Goal: Information Seeking & Learning: Learn about a topic

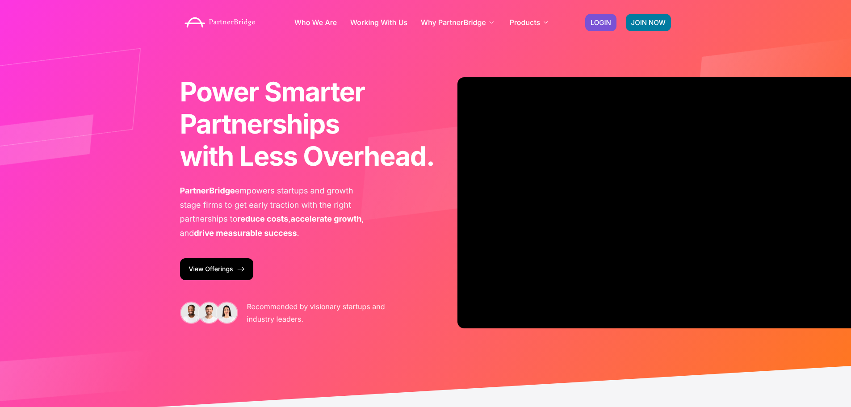
click at [216, 271] on link "View Offerings" at bounding box center [216, 269] width 73 height 22
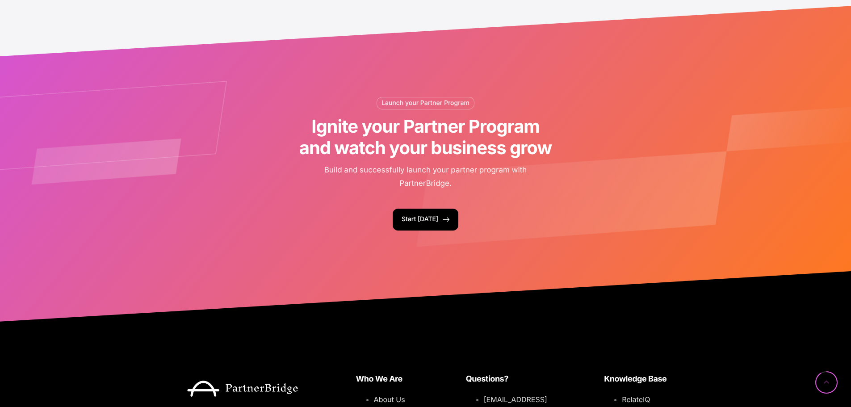
scroll to position [1444, 0]
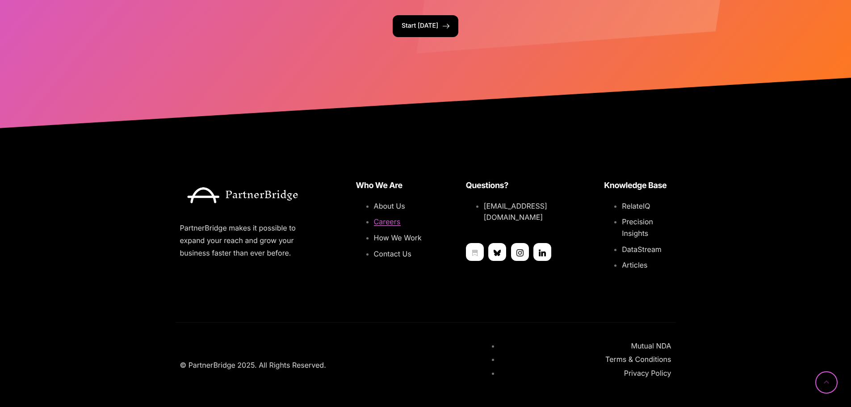
click at [385, 222] on span "Careers" at bounding box center [387, 221] width 27 height 9
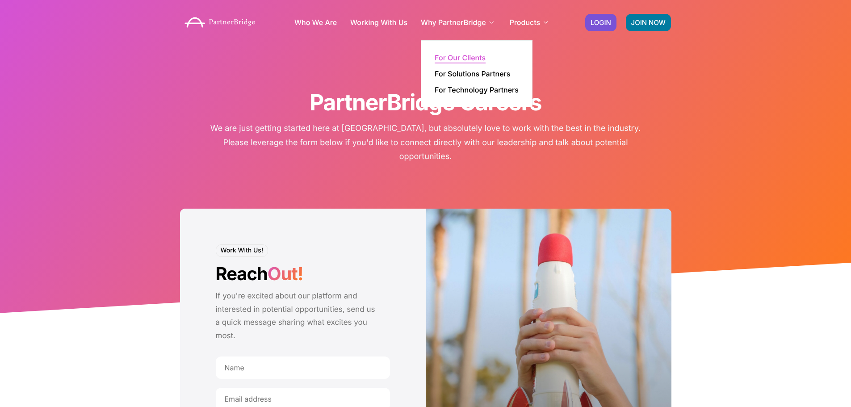
click at [470, 58] on link "For Our Clients" at bounding box center [460, 57] width 51 height 7
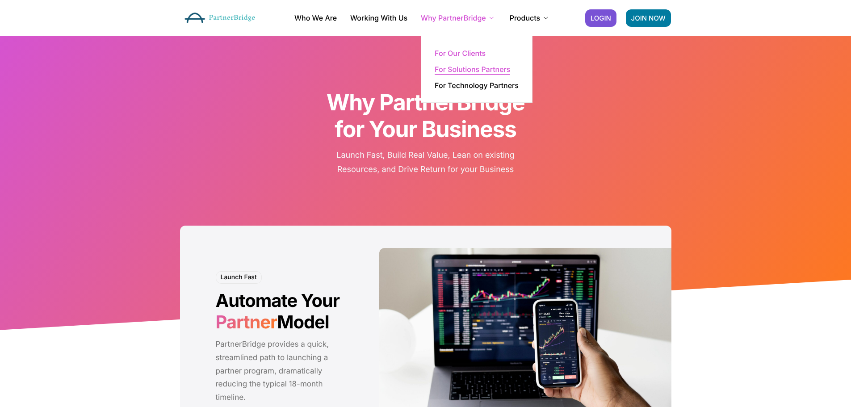
click at [465, 69] on link "For Solutions Partners" at bounding box center [472, 69] width 75 height 7
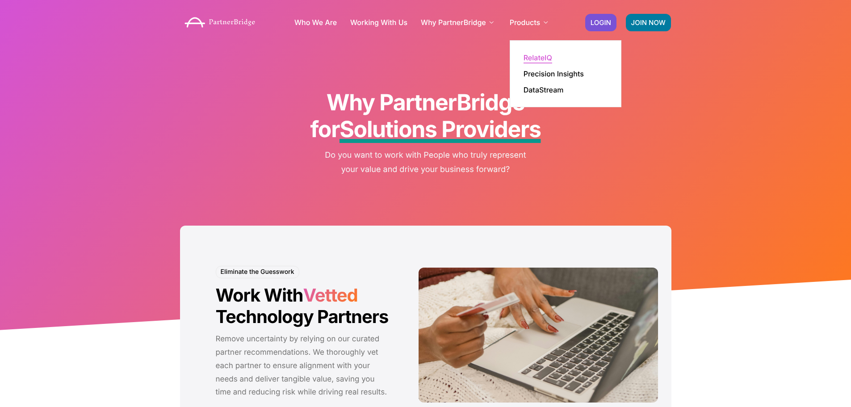
click at [540, 56] on link "RelateIQ" at bounding box center [537, 57] width 29 height 7
